Goal: Communication & Community: Answer question/provide support

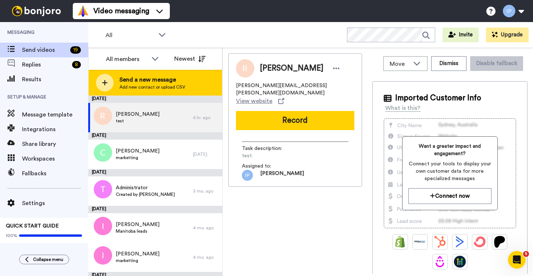
click at [129, 79] on span "Send a new message" at bounding box center [152, 79] width 66 height 9
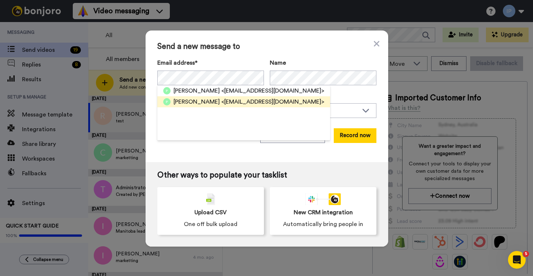
click at [221, 99] on span "<pryznar@rrsd.mb.ca>" at bounding box center [272, 101] width 103 height 9
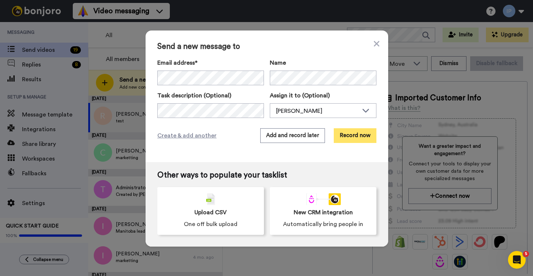
click at [352, 139] on button "Record now" at bounding box center [355, 135] width 43 height 15
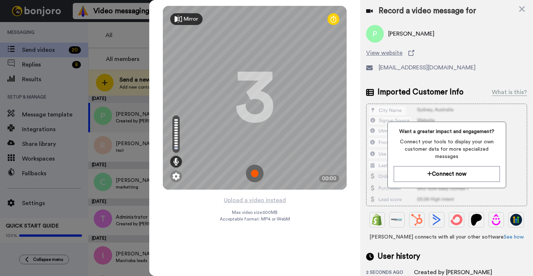
click at [256, 175] on img at bounding box center [255, 174] width 18 height 18
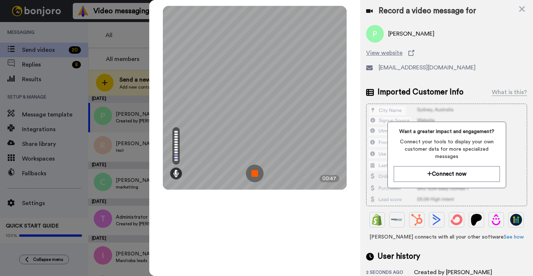
click at [256, 175] on img at bounding box center [255, 174] width 18 height 18
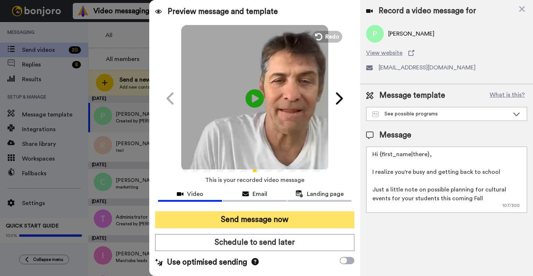
click at [262, 223] on button "Send message now" at bounding box center [254, 219] width 199 height 17
